Goal: Transaction & Acquisition: Purchase product/service

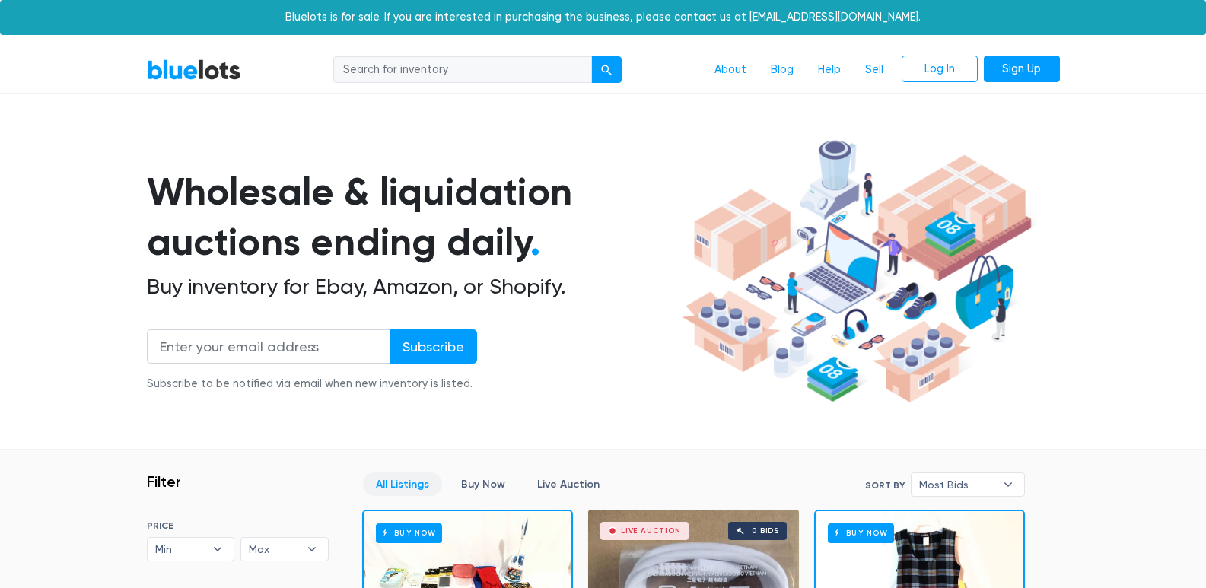
click at [516, 72] on input "search" at bounding box center [462, 69] width 259 height 27
type input "ه"
type input "iphone"
click at [591, 56] on button "submit" at bounding box center [606, 69] width 30 height 27
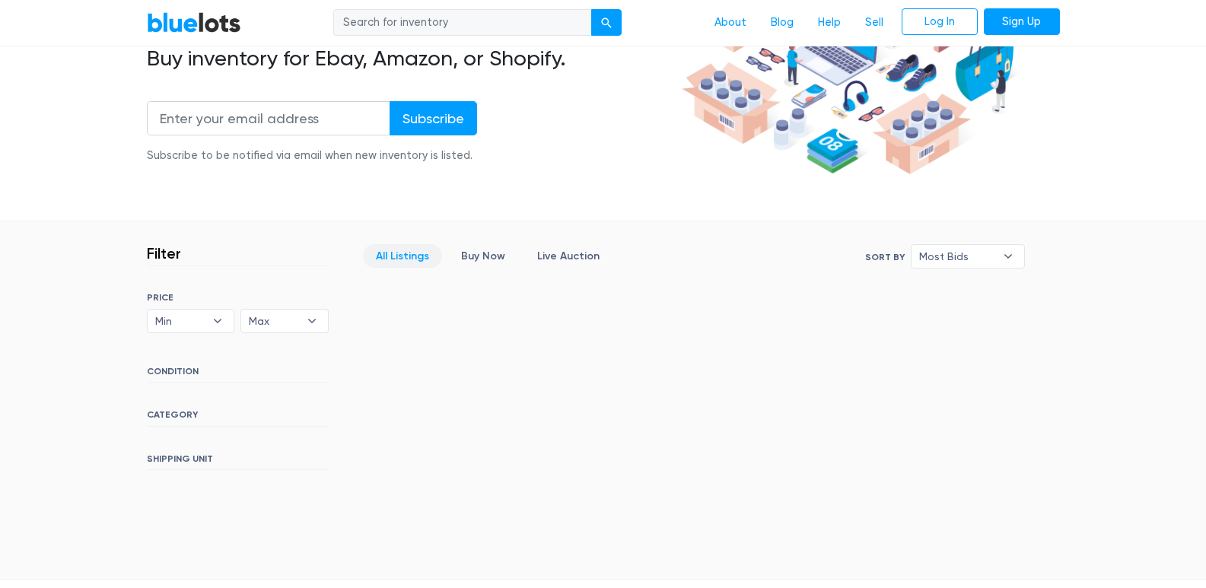
scroll to position [304, 0]
